Goal: Task Accomplishment & Management: Use online tool/utility

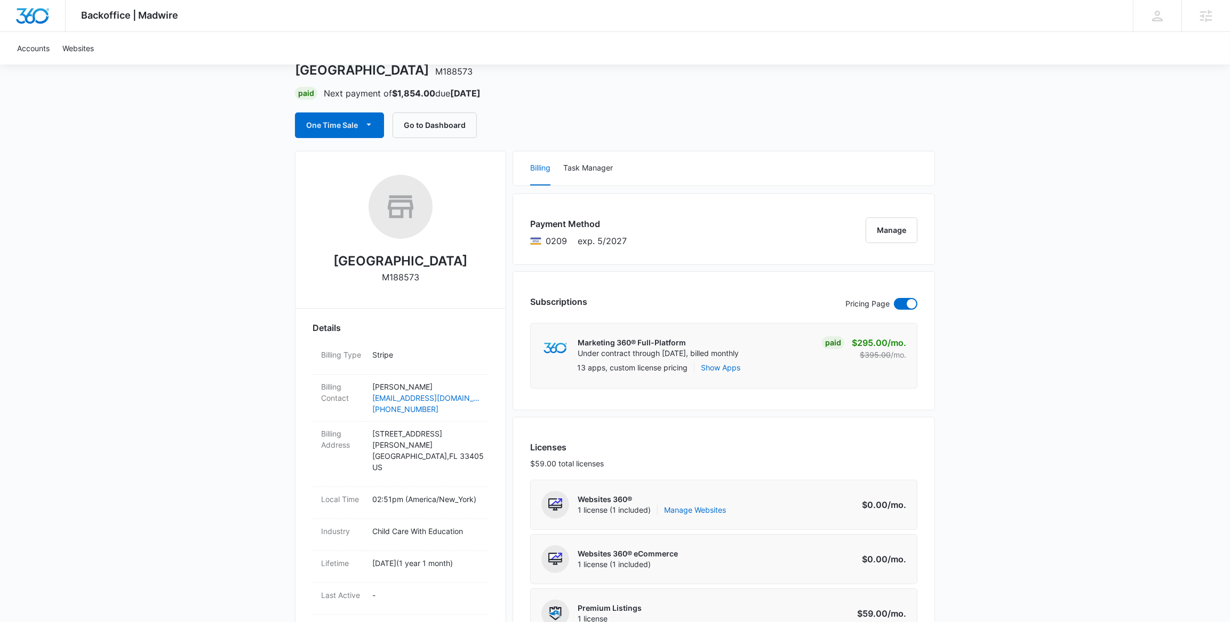
scroll to position [61, 0]
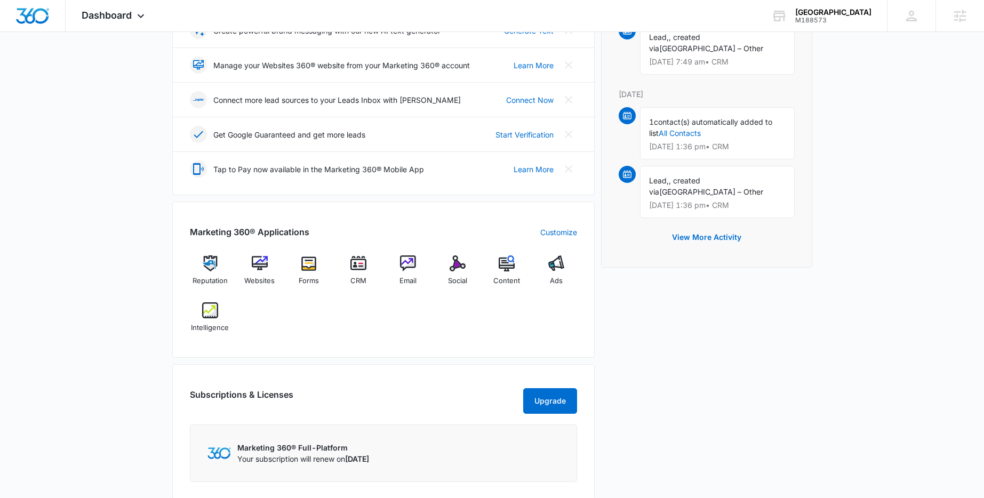
scroll to position [450, 0]
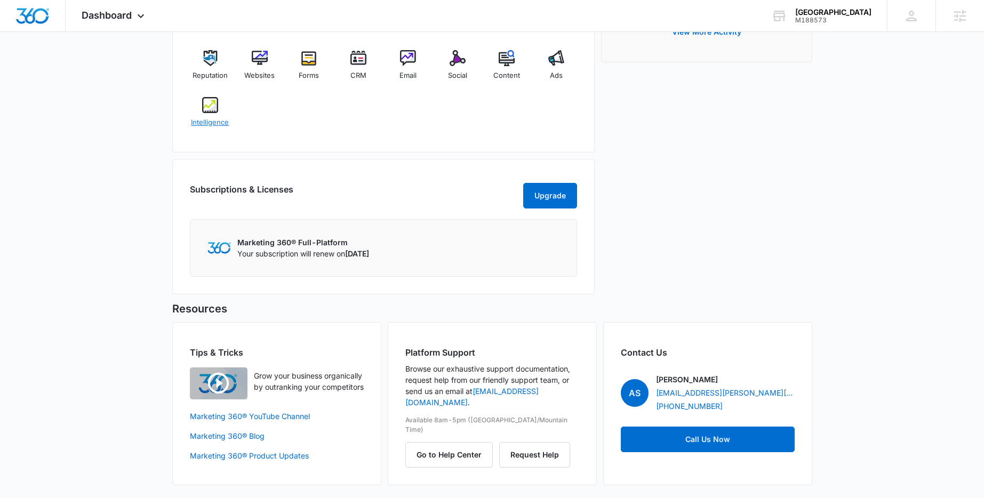
click at [215, 111] on img at bounding box center [210, 105] width 16 height 16
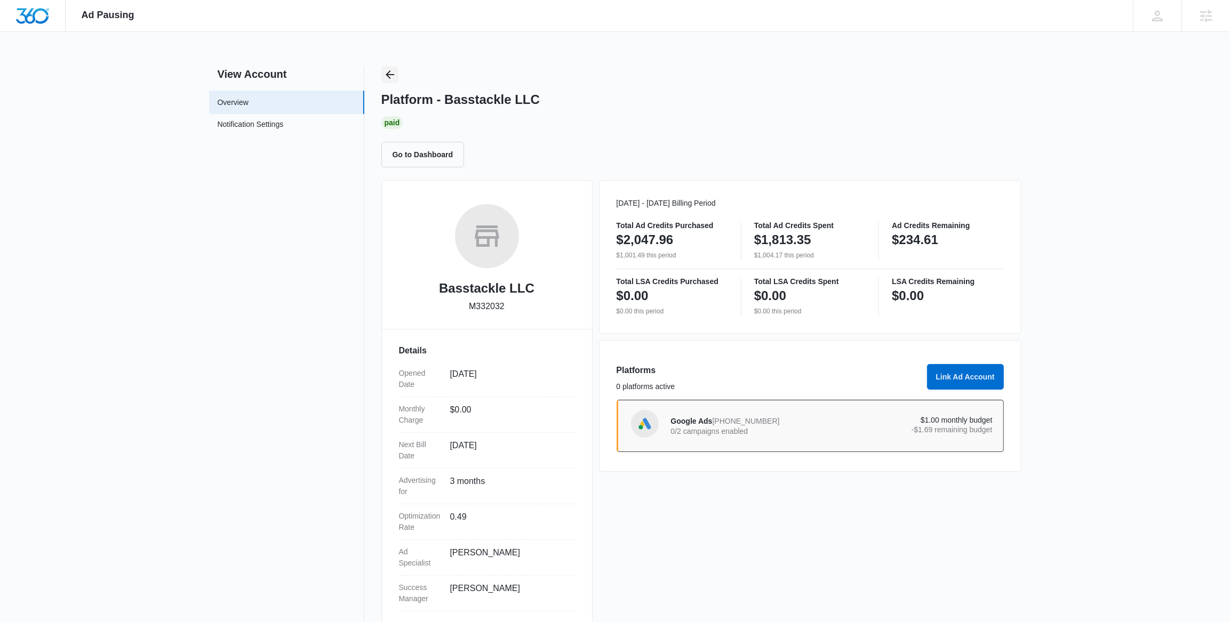
click at [391, 76] on icon "Back" at bounding box center [389, 74] width 13 height 13
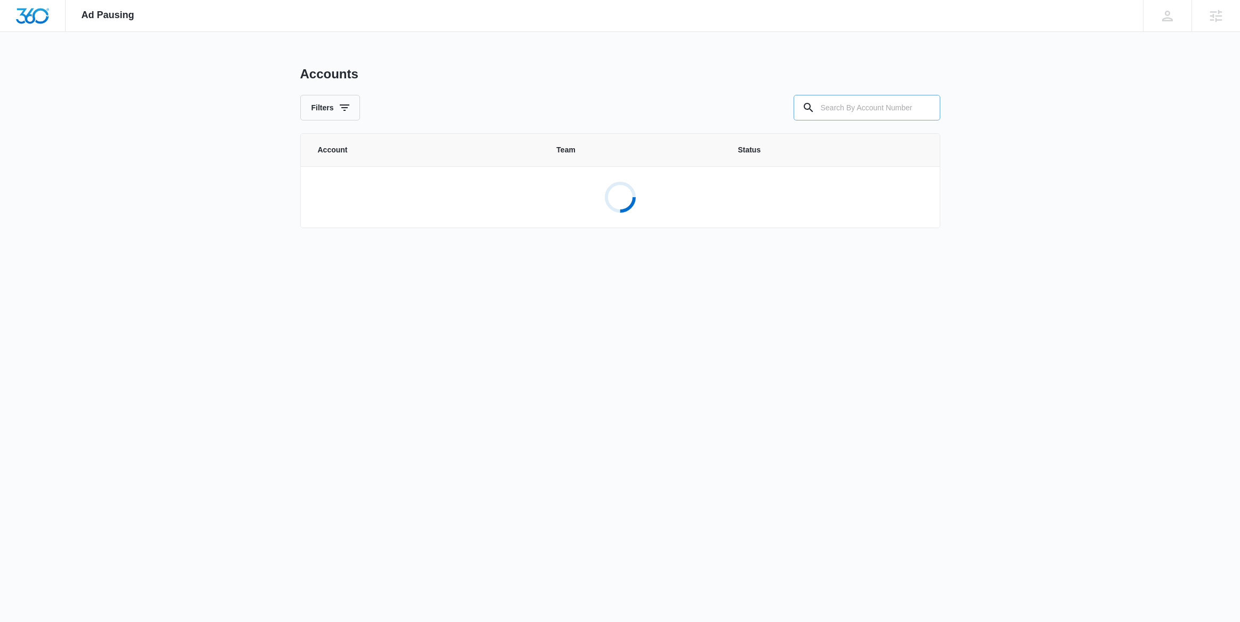
click at [829, 115] on input "text" at bounding box center [867, 108] width 147 height 26
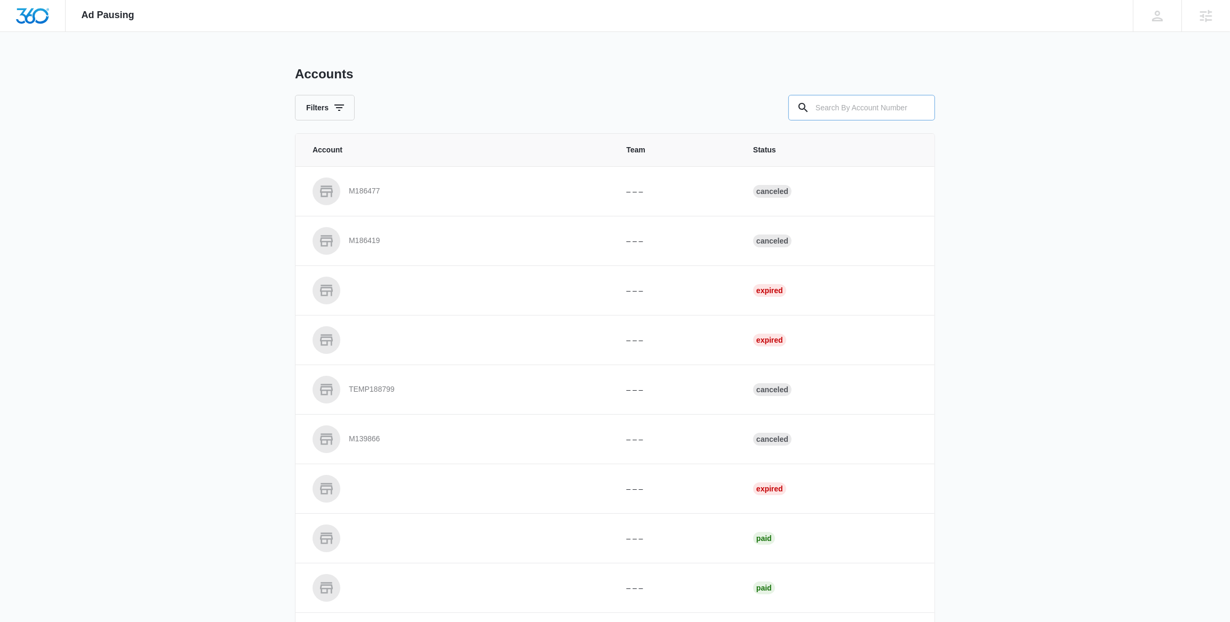
paste input "M188573"
type input "M188573"
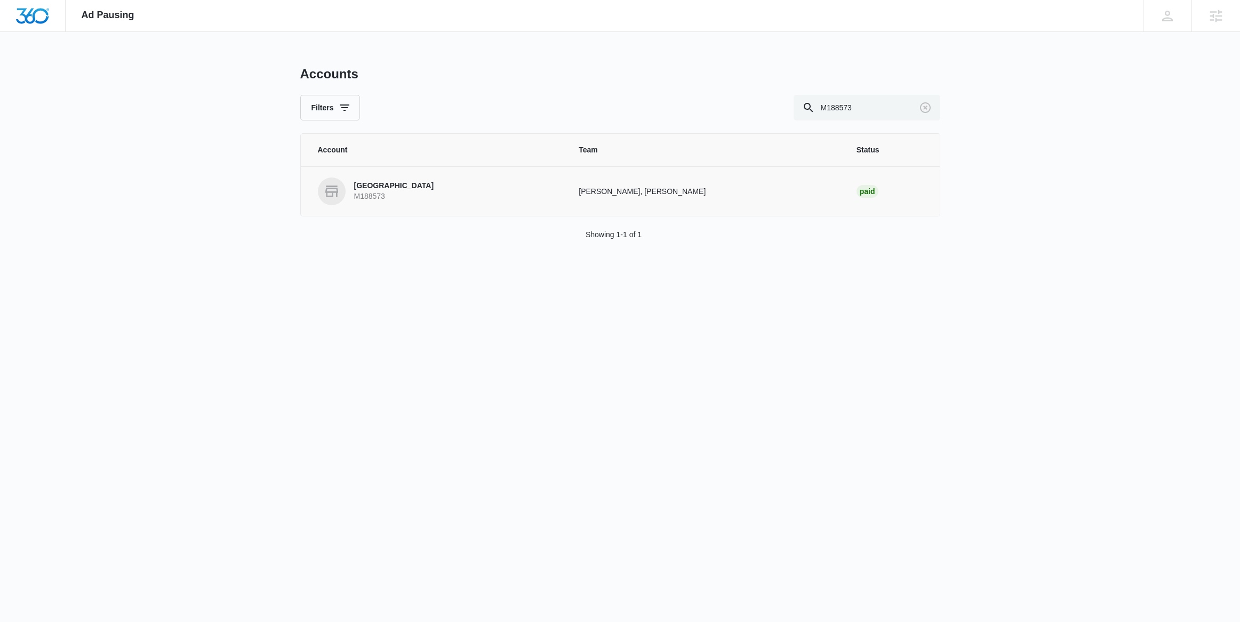
click at [393, 191] on p "[GEOGRAPHIC_DATA]" at bounding box center [394, 186] width 80 height 11
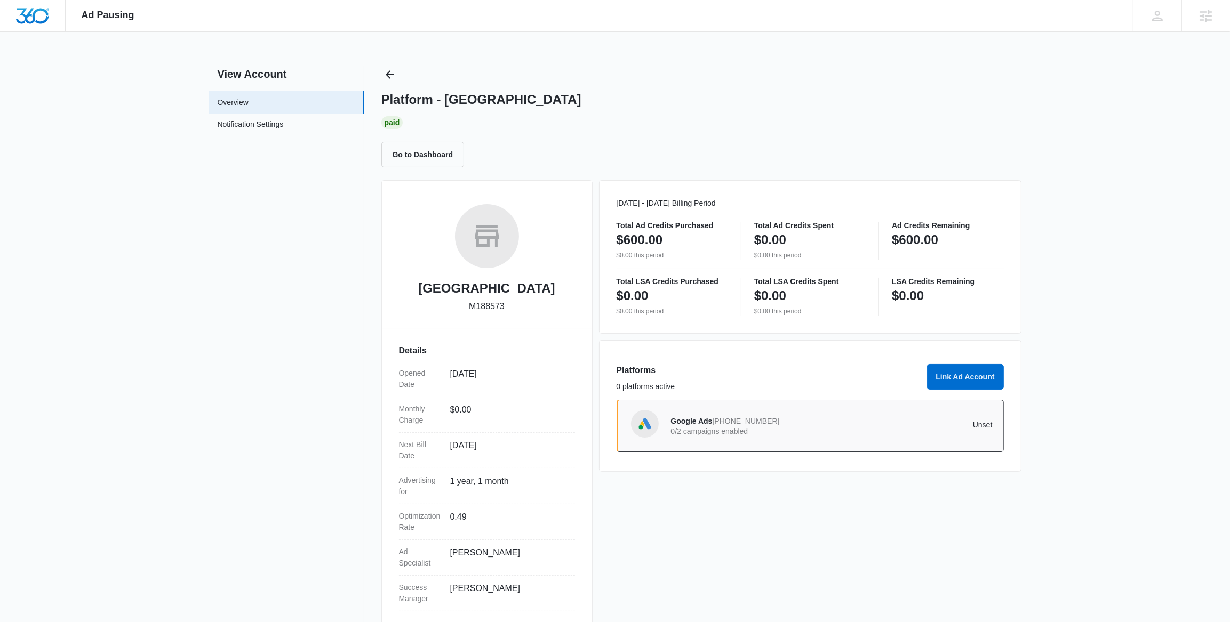
click at [750, 422] on span "956-837-2343" at bounding box center [746, 421] width 67 height 9
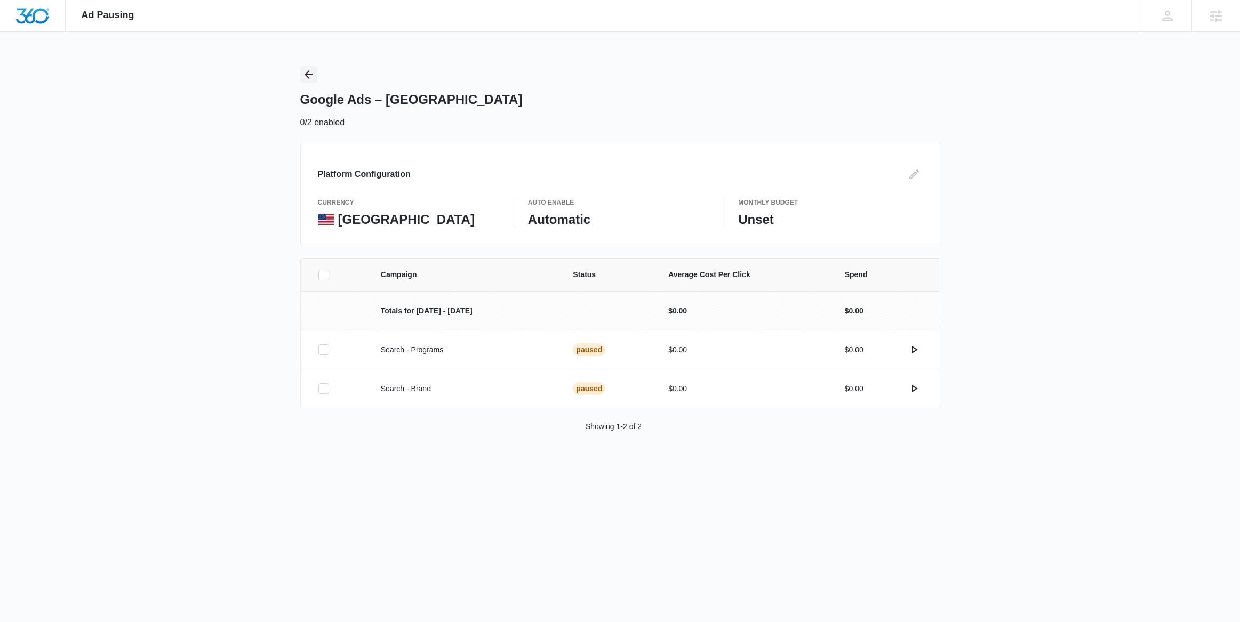
click at [306, 71] on icon "Back" at bounding box center [308, 74] width 13 height 13
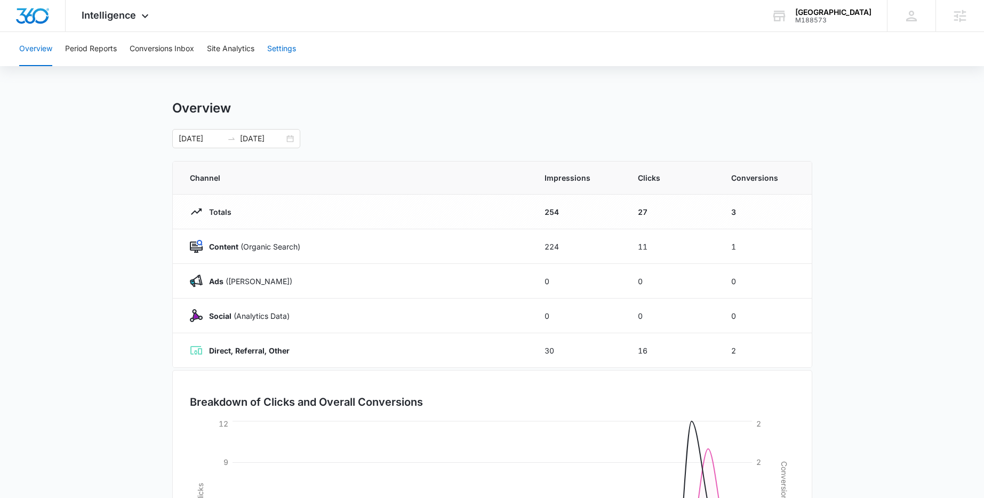
click at [295, 50] on button "Settings" at bounding box center [281, 49] width 29 height 34
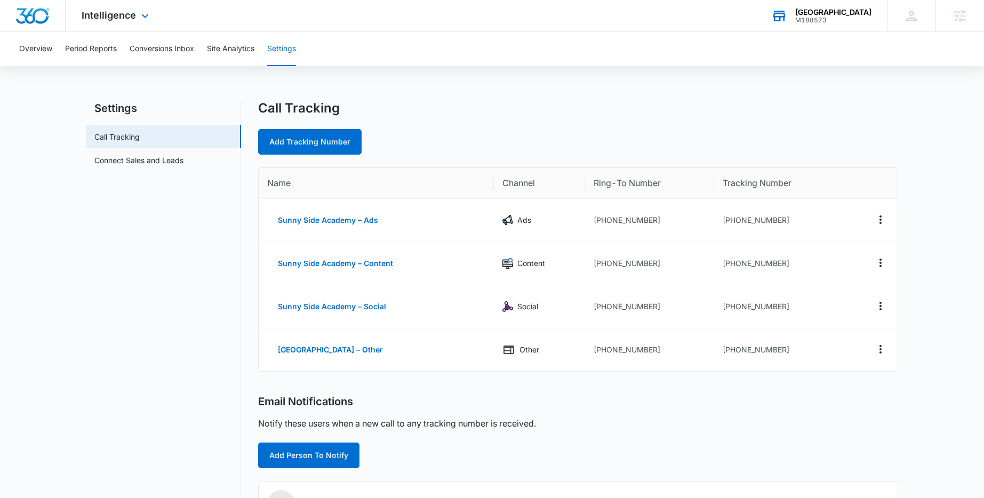
click at [873, 18] on div "Sunny Side Academy M188573 Your Accounts View All" at bounding box center [821, 15] width 132 height 31
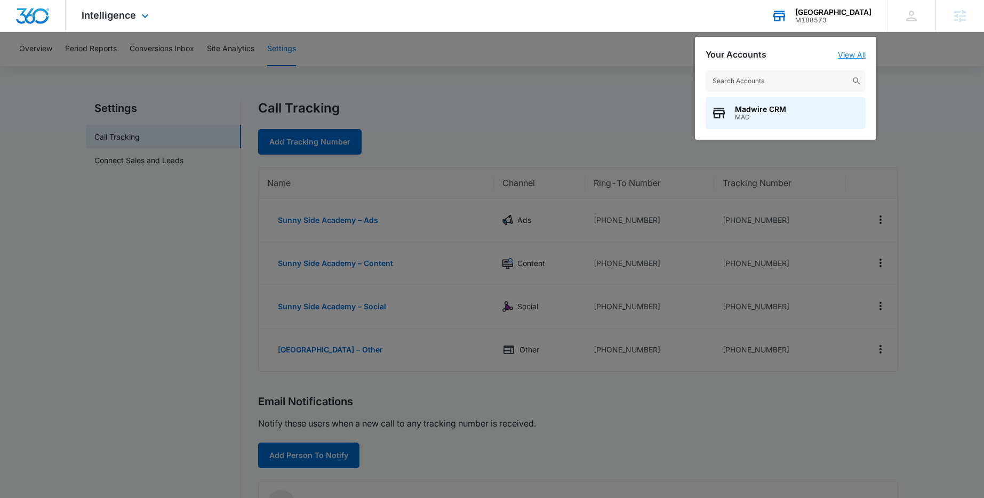
click at [855, 55] on link "View All" at bounding box center [852, 54] width 28 height 9
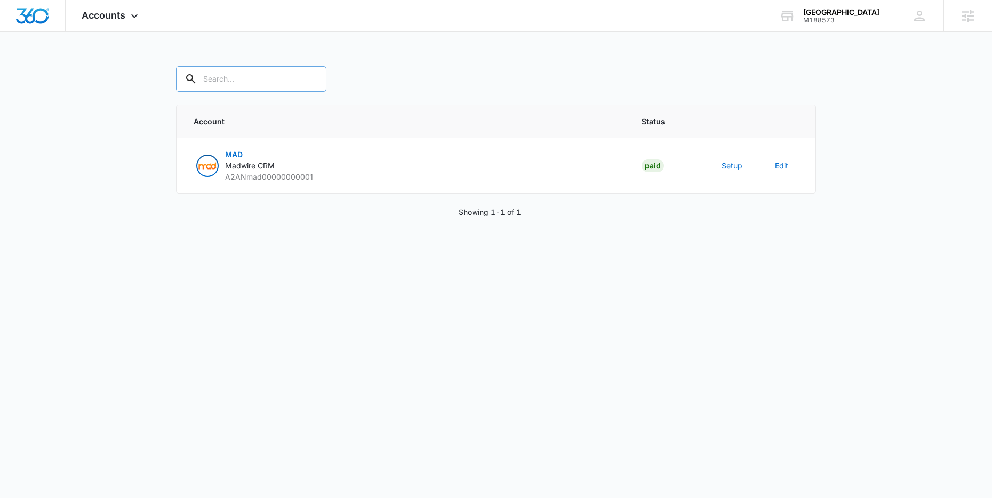
click at [253, 84] on input "text" at bounding box center [251, 79] width 150 height 26
paste input "M188573"
type input "M188573"
click at [734, 166] on button "Setup" at bounding box center [732, 165] width 21 height 11
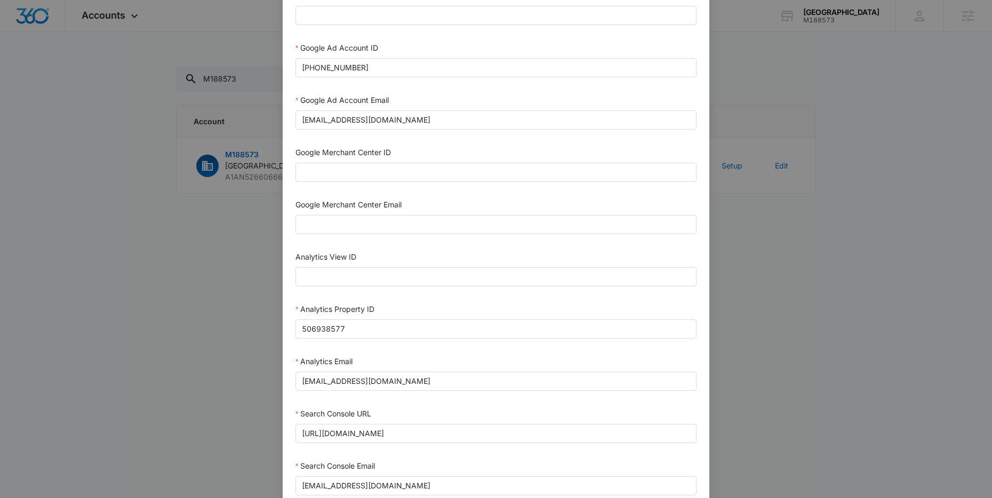
scroll to position [340, 0]
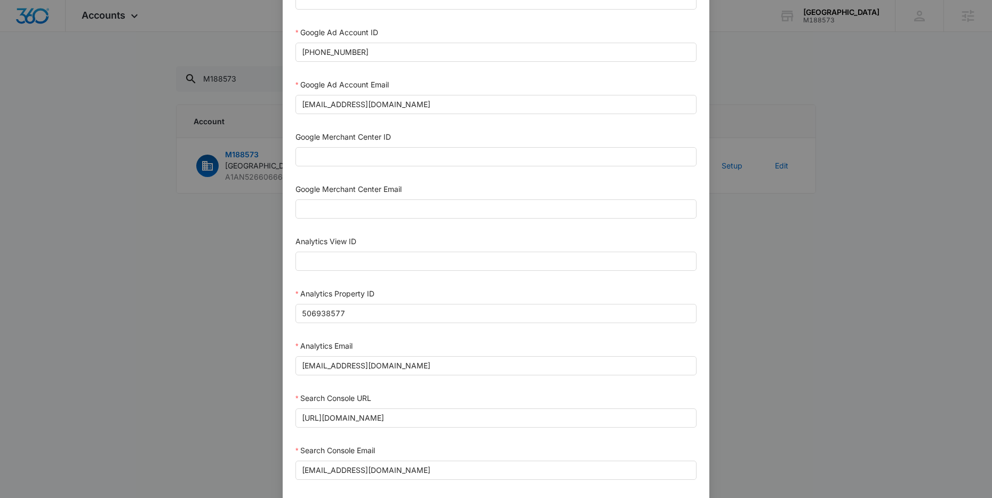
click at [138, 102] on div "Setup Account Bing Ad Account ID Bing Ad Account Email LinkedIn Ad Account ID L…" at bounding box center [496, 249] width 992 height 498
